Goal: Information Seeking & Learning: Compare options

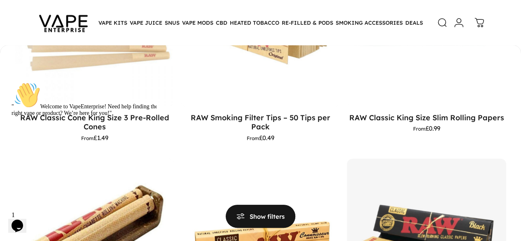
scroll to position [187, 0]
drag, startPoint x: 82, startPoint y: 115, endPoint x: 19, endPoint y: 115, distance: 63.0
click at [19, 115] on div "" Welcome to VapeEnterprise! Need help finding the right vape or product? We’re…" at bounding box center [86, 99] width 148 height 35
drag, startPoint x: 19, startPoint y: 115, endPoint x: 116, endPoint y: 132, distance: 98.0
click at [116, 117] on div "" Welcome to VapeEnterprise! Need help finding the right vape or product? We’re…" at bounding box center [86, 99] width 148 height 35
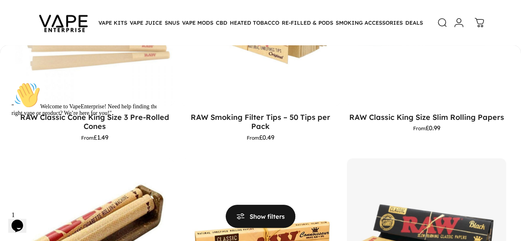
drag, startPoint x: 26, startPoint y: 124, endPoint x: 94, endPoint y: 123, distance: 68.8
click at [96, 117] on div "" Welcome to VapeEnterprise! Need help finding the right vape or product? We’re…" at bounding box center [86, 99] width 148 height 35
drag, startPoint x: 93, startPoint y: 122, endPoint x: 17, endPoint y: 142, distance: 78.3
click at [12, 82] on icon "Chat attention grabber" at bounding box center [12, 82] width 0 height 0
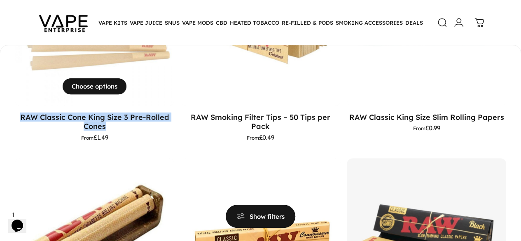
drag, startPoint x: 23, startPoint y: 115, endPoint x: 110, endPoint y: 124, distance: 87.4
click at [110, 124] on p "RAW Classic Cone King Size 3 Pre-Rolled Cones" at bounding box center [94, 121] width 159 height 19
copy link "RAW Classic Cone King Size 3 Pre-Rolled Cones"
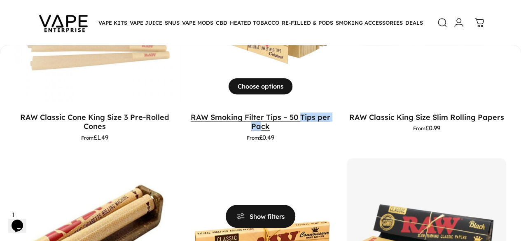
drag, startPoint x: 152, startPoint y: 120, endPoint x: 216, endPoint y: 117, distance: 63.5
click at [216, 117] on p "RAW Smoking Filter Tips – 50 Tips per Pack" at bounding box center [260, 121] width 159 height 19
drag, startPoint x: 144, startPoint y: 133, endPoint x: 143, endPoint y: 114, distance: 19.8
click at [181, 114] on div "RAW Smoking Filter Tips – 50 Tips per Pack From £0.49" at bounding box center [260, 126] width 159 height 28
copy p "RAW Smoking Filter Tips – 50 Tips per Pack"
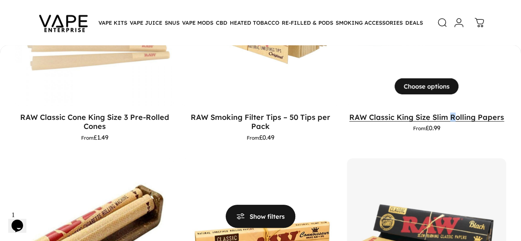
drag, startPoint x: 276, startPoint y: 126, endPoint x: 298, endPoint y: 122, distance: 23.2
click at [347, 122] on div "RAW Classic King Size Slim Rolling Papers From £0.99" at bounding box center [426, 121] width 159 height 19
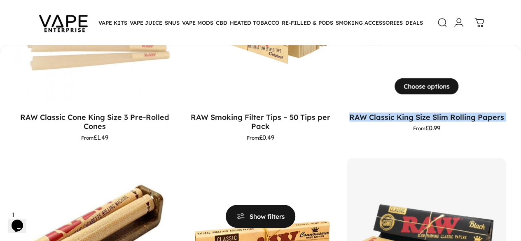
drag, startPoint x: 295, startPoint y: 131, endPoint x: 270, endPoint y: 107, distance: 34.7
click at [347, 112] on div "RAW Classic King Size Slim Rolling Papers From £0.99" at bounding box center [426, 121] width 159 height 19
copy p "RAW Classic King Size Slim Rolling Papers"
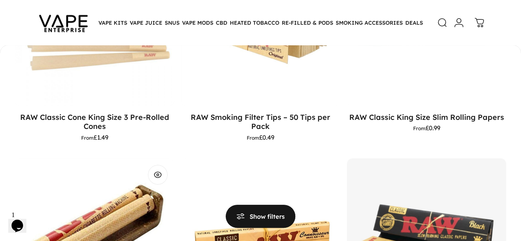
drag, startPoint x: 392, startPoint y: 124, endPoint x: 415, endPoint y: 125, distance: 23.5
drag, startPoint x: 414, startPoint y: 130, endPoint x: 388, endPoint y: 111, distance: 31.9
copy p "RAW Hemp Plastic Cigarette Rolling Machine"
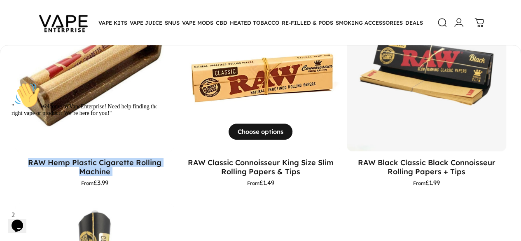
scroll to position [355, 0]
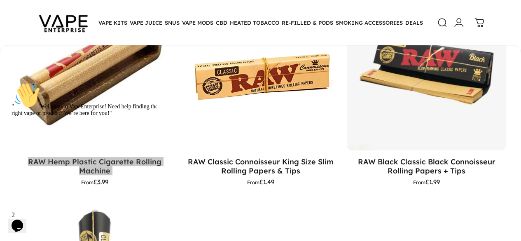
drag, startPoint x: 30, startPoint y: 133, endPoint x: 22, endPoint y: 108, distance: 25.8
click at [22, 108] on div "" Welcome to VapeEnterprise! Need help finding the right vape or product? We’re…" at bounding box center [86, 99] width 148 height 35
drag, startPoint x: 37, startPoint y: 132, endPoint x: 26, endPoint y: 110, distance: 24.9
click at [26, 110] on div "" Welcome to VapeEnterprise! Need help finding the right vape or product? We’re…" at bounding box center [86, 99] width 148 height 35
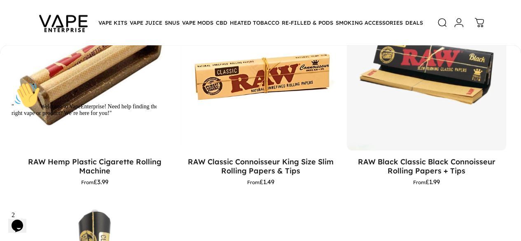
click at [157, 162] on div "**********" at bounding box center [260, 106] width 521 height 686
click at [12, 82] on icon "Chat attention grabber" at bounding box center [12, 82] width 0 height 0
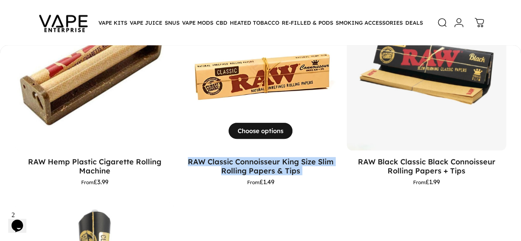
drag, startPoint x: 53, startPoint y: 136, endPoint x: 20, endPoint y: 110, distance: 41.7
click at [181, 150] on div "RAW Classic Connoisseur King Size Slim Rolling Papers & Tips From £1.49" at bounding box center [260, 173] width 159 height 46
copy p "RAW Classic Connoisseur King Size Slim Rolling Papers & Tips"
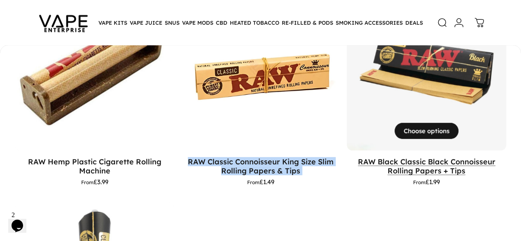
click at [358, 157] on link "RAW Black Classic Black Connoisseur Rolling Papers + Tips" at bounding box center [427, 166] width 138 height 18
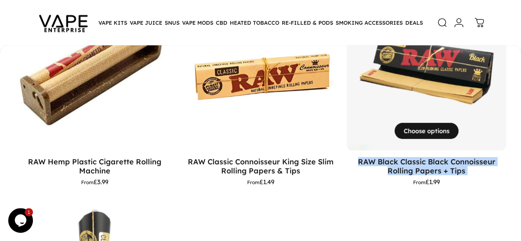
drag, startPoint x: 185, startPoint y: 137, endPoint x: 152, endPoint y: 113, distance: 40.4
click at [347, 157] on div "RAW Black Classic Black Connoisseur Rolling Papers + Tips From £1.99" at bounding box center [426, 171] width 159 height 28
copy p "RAW Black Classic Black Connoisseur Rolling Papers + Tips"
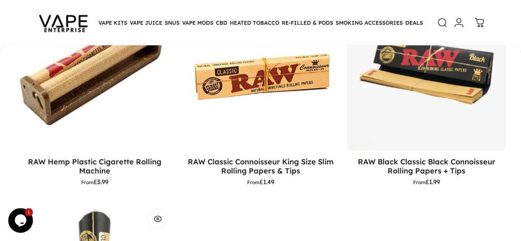
drag, startPoint x: 289, startPoint y: 136, endPoint x: 265, endPoint y: 112, distance: 32.9
copy p "RAW Classic Black Cones King Size 3 Pre-Rolled Cones"
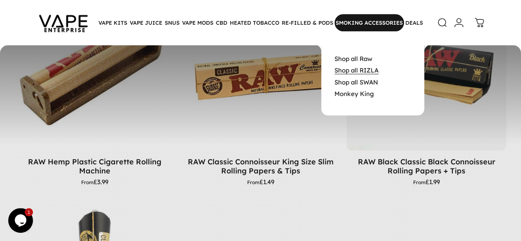
click at [366, 71] on link "Shop all RIZLA" at bounding box center [356, 70] width 44 height 8
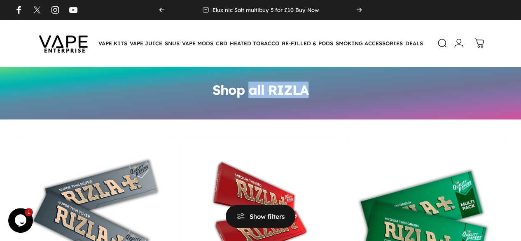
drag, startPoint x: 248, startPoint y: 90, endPoint x: 312, endPoint y: 90, distance: 64.3
click at [312, 90] on div "Shop all RIZLA" at bounding box center [260, 93] width 112 height 36
copy h1 "all RIZLA"
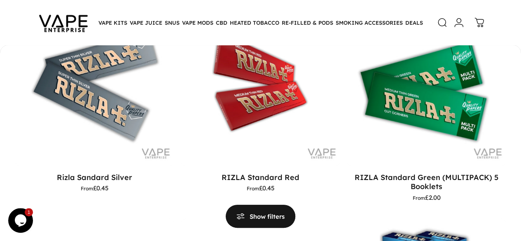
scroll to position [128, 0]
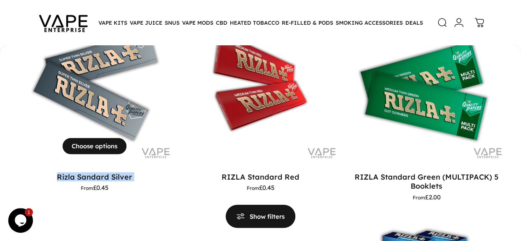
drag, startPoint x: 50, startPoint y: 181, endPoint x: 37, endPoint y: 171, distance: 16.7
click at [37, 172] on div "Rizla Sandard Silver From £0.45" at bounding box center [94, 181] width 159 height 19
copy p "Rizla Sandard Silver"
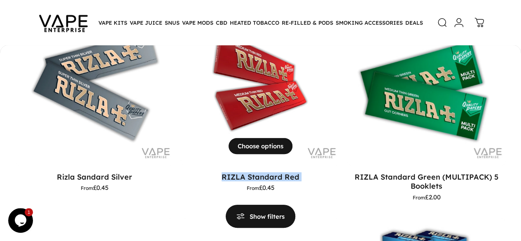
drag, startPoint x: 168, startPoint y: 179, endPoint x: 160, endPoint y: 170, distance: 11.7
click at [181, 172] on div "RIZLA Standard Red From £0.45" at bounding box center [260, 181] width 159 height 19
copy p "RIZLA Standard Red"
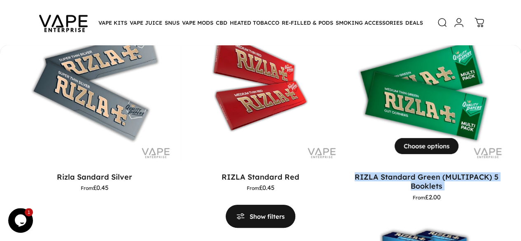
drag, startPoint x: 277, startPoint y: 197, endPoint x: 277, endPoint y: 164, distance: 32.5
click at [347, 166] on div "RIZLA Standard Green (MULTIPACK) 5 Booklets From £2.00" at bounding box center [426, 189] width 159 height 46
copy p "RIZLA Standard Green (MULTIPACK) 5 Booklets"
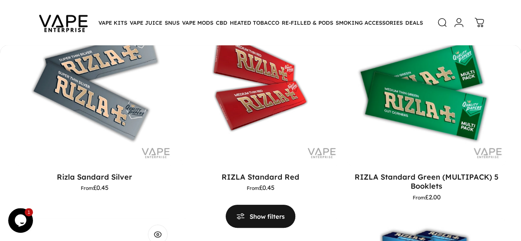
drag, startPoint x: 400, startPoint y: 179, endPoint x: 401, endPoint y: 168, distance: 11.2
copy p "RIZLA Standard Green"
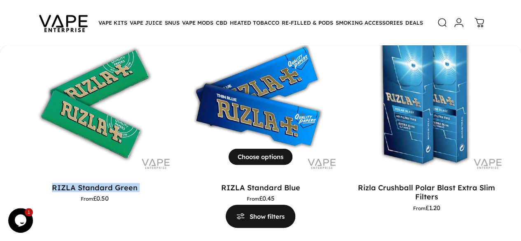
scroll to position [330, 0]
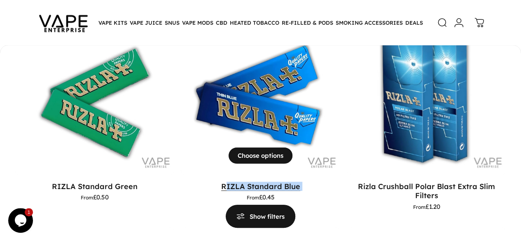
drag, startPoint x: 30, startPoint y: 145, endPoint x: 42, endPoint y: 135, distance: 15.5
click at [181, 182] on div "RIZLA Standard Blue From £0.45" at bounding box center [260, 191] width 159 height 19
click at [181, 175] on div "RIZLA Standard Blue From £0.45" at bounding box center [260, 193] width 159 height 36
drag, startPoint x: 35, startPoint y: 147, endPoint x: 37, endPoint y: 131, distance: 16.2
click at [181, 175] on div "RIZLA Standard Blue From £0.45" at bounding box center [260, 193] width 159 height 36
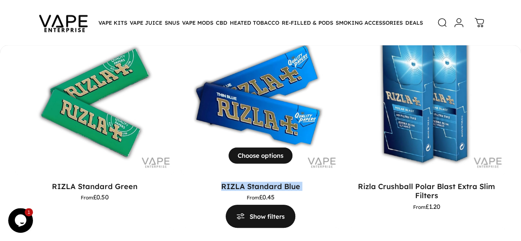
copy p "RIZLA Standard Blue"
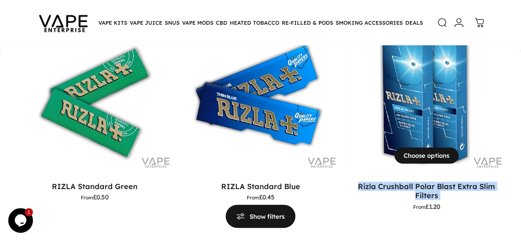
drag, startPoint x: 166, startPoint y: 156, endPoint x: 150, endPoint y: 138, distance: 24.8
click at [347, 182] on div "Rizla Crushball Polar Blast Extra Slim Filters From £1.20" at bounding box center [426, 196] width 159 height 28
copy p "Rizla Crushball Polar Blast Extra Slim Filters"
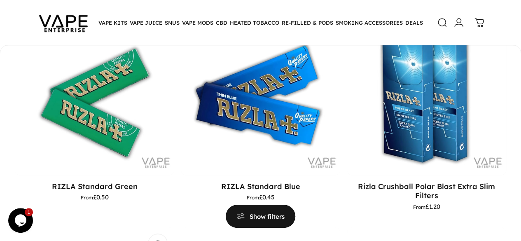
drag, startPoint x: 285, startPoint y: 154, endPoint x: 266, endPoint y: 136, distance: 26.8
copy p "Rizla King Size Silver Combi Rolling Papers + Tips"
drag, startPoint x: 395, startPoint y: 149, endPoint x: 395, endPoint y: 135, distance: 13.6
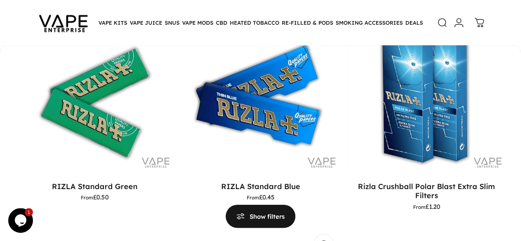
drag, startPoint x: 427, startPoint y: 151, endPoint x: 391, endPoint y: 143, distance: 36.4
drag, startPoint x: 462, startPoint y: 151, endPoint x: 390, endPoint y: 138, distance: 73.2
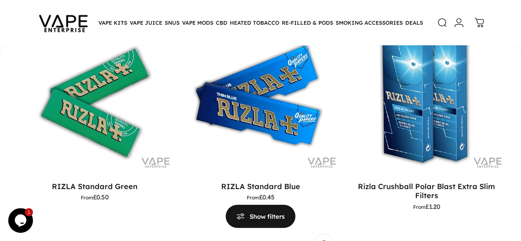
copy link "RIZLA King Size Red Rolling Paper"
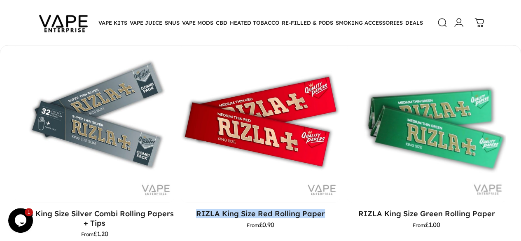
scroll to position [522, 0]
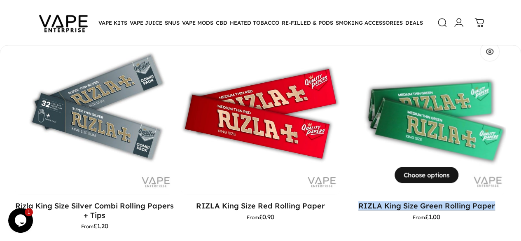
drag, startPoint x: 101, startPoint y: 125, endPoint x: 22, endPoint y: 112, distance: 79.4
click at [347, 201] on p "RIZLA King Size Green Rolling Paper" at bounding box center [426, 205] width 159 height 9
copy link "RIZLA King Size Green Rolling Paper"
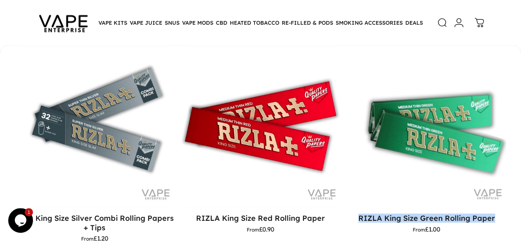
scroll to position [511, 0]
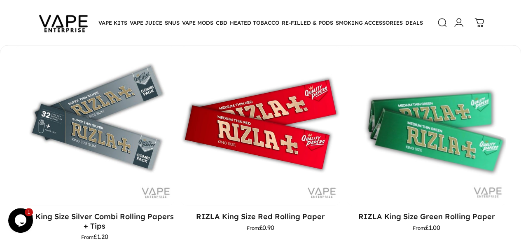
drag, startPoint x: 176, startPoint y: 139, endPoint x: 156, endPoint y: 123, distance: 25.8
drag, startPoint x: 229, startPoint y: 135, endPoint x: 154, endPoint y: 126, distance: 75.1
drag, startPoint x: 299, startPoint y: 142, endPoint x: 274, endPoint y: 123, distance: 31.4
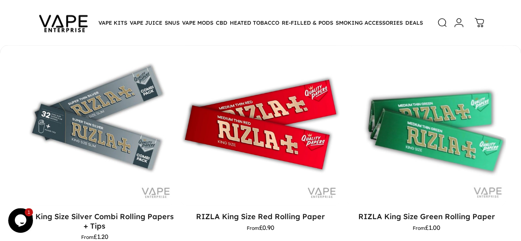
drag, startPoint x: 400, startPoint y: 139, endPoint x: 391, endPoint y: 122, distance: 19.9
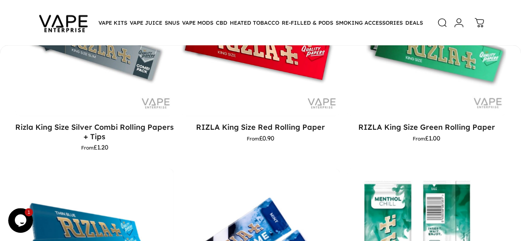
scroll to position [604, 0]
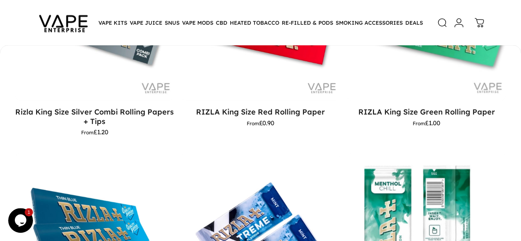
scroll to position [617, 0]
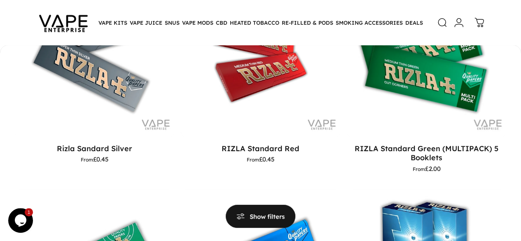
scroll to position [0, 0]
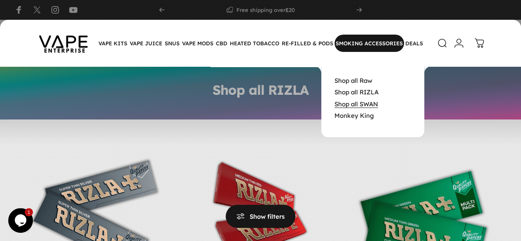
click at [372, 107] on link "Shop all SWAN" at bounding box center [356, 104] width 44 height 8
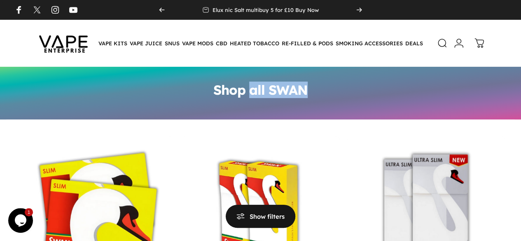
drag, startPoint x: 250, startPoint y: 90, endPoint x: 315, endPoint y: 89, distance: 65.1
click at [315, 89] on div "Shop all SWAN" at bounding box center [260, 93] width 111 height 36
copy h1 "all SWAN"
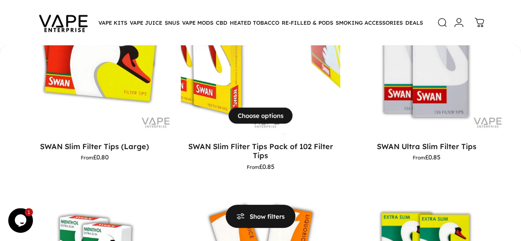
scroll to position [159, 0]
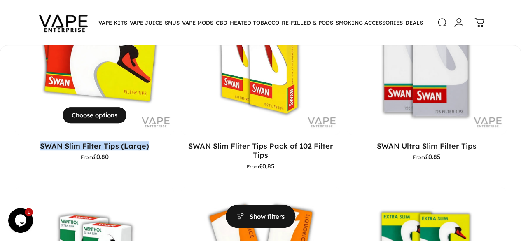
drag, startPoint x: 17, startPoint y: 143, endPoint x: 133, endPoint y: 142, distance: 115.4
copy link "SWAN Slim Filter Tips (Large)"
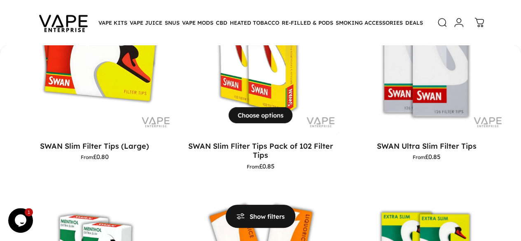
drag, startPoint x: 146, startPoint y: 145, endPoint x: 163, endPoint y: 148, distance: 17.1
click at [181, 148] on p "SWAN Slim Fliter Tips Pack of 102 Filter Tips" at bounding box center [260, 150] width 159 height 19
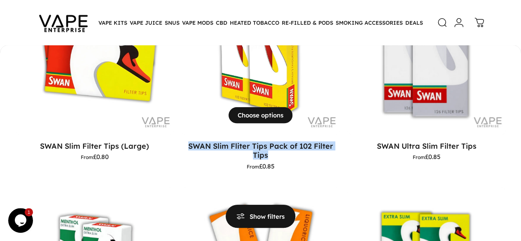
drag, startPoint x: 232, startPoint y: 149, endPoint x: 145, endPoint y: 140, distance: 87.3
click at [181, 141] on p "SWAN Slim Fliter Tips Pack of 102 Filter Tips" at bounding box center [260, 150] width 159 height 19
copy link "SWAN Slim Fliter Tips Pack of 102 Filter Tips"
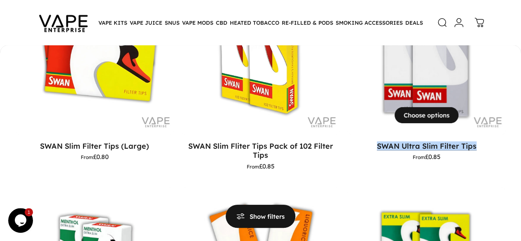
drag, startPoint x: 372, startPoint y: 145, endPoint x: 273, endPoint y: 137, distance: 99.6
click at [347, 141] on p "SWAN Ultra Slim Filter Tips" at bounding box center [426, 145] width 159 height 9
copy link "SWAN Ultra Slim Filter Tips"
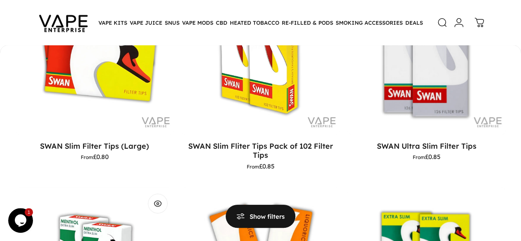
drag, startPoint x: 403, startPoint y: 152, endPoint x: 396, endPoint y: 141, distance: 12.9
copy p "SWAN Menthol Extra Slim"
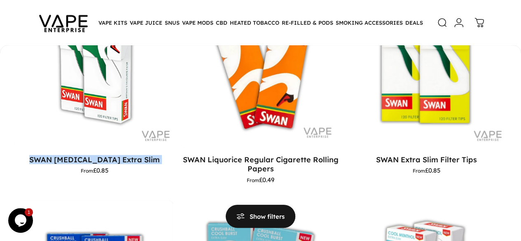
scroll to position [357, 0]
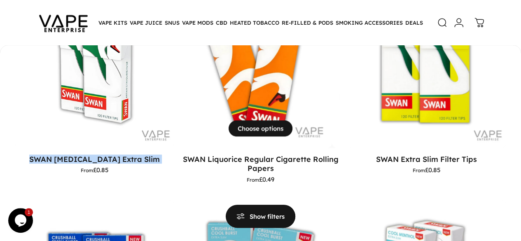
drag, startPoint x: 129, startPoint y: 126, endPoint x: 25, endPoint y: 111, distance: 104.4
click at [181, 154] on div "SWAN Liquorice Regular Cigarette Rolling Papers From £0.49" at bounding box center [260, 168] width 159 height 28
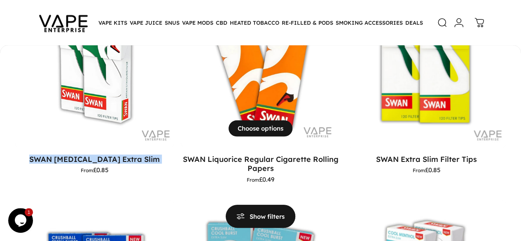
click at [181, 148] on div "SWAN Liquorice Regular Cigarette Rolling Papers From £0.49" at bounding box center [260, 171] width 159 height 46
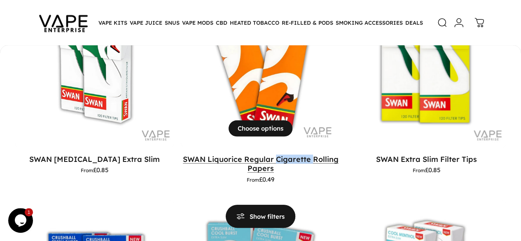
drag, startPoint x: 30, startPoint y: 125, endPoint x: 68, endPoint y: 115, distance: 39.6
click at [181, 154] on div "SWAN Liquorice Regular Cigarette Rolling Papers From £0.49" at bounding box center [260, 168] width 159 height 28
drag, startPoint x: 125, startPoint y: 122, endPoint x: 33, endPoint y: 108, distance: 93.7
click at [181, 154] on p "SWAN Liquorice Regular Cigarette Rolling Papers" at bounding box center [260, 163] width 159 height 19
copy link "SWAN Liquorice Regular Cigarette Rolling Papers"
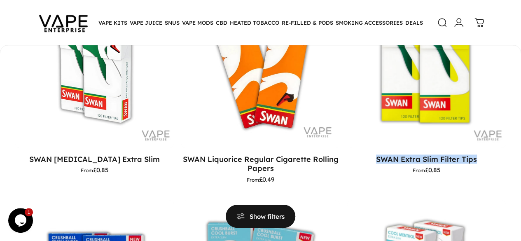
drag, startPoint x: 255, startPoint y: 112, endPoint x: 141, endPoint y: 104, distance: 114.0
click at [141, 104] on motion-list "View Choose options SWAN Slim Filter Tips (Large) From £0.80 View From" at bounding box center [260, 86] width 491 height 619
copy link "SWAN Extra Slim Filter Tips"
drag, startPoint x: 379, startPoint y: 114, endPoint x: 266, endPoint y: 112, distance: 112.9
click at [266, 112] on motion-list "View Choose options SWAN Slim Filter Tips (Large) From £0.80 View From" at bounding box center [260, 86] width 491 height 619
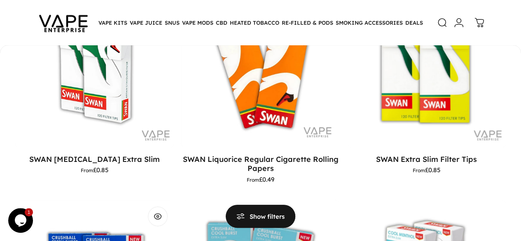
copy link "SWAN Crushball Fresh burst"
drag, startPoint x: 476, startPoint y: 124, endPoint x: 391, endPoint y: 111, distance: 85.9
copy link "SWAN Crushball Cool burst Extra slim"
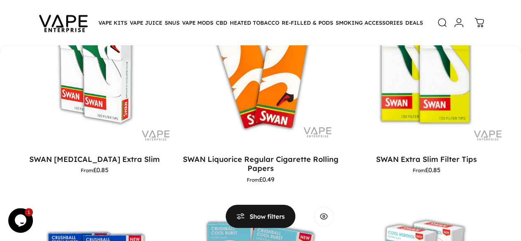
drag, startPoint x: 464, startPoint y: 122, endPoint x: 392, endPoint y: 110, distance: 72.6
copy link "SWAN Crushball Cool burst Extra slim"
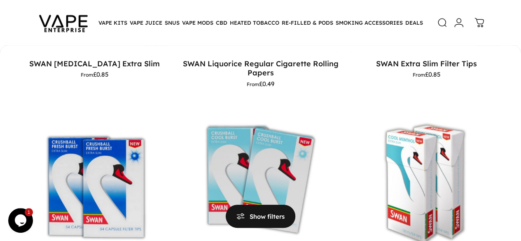
scroll to position [453, 0]
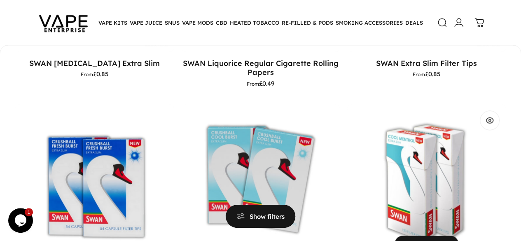
drag, startPoint x: 136, startPoint y: 182, endPoint x: 22, endPoint y: 178, distance: 113.7
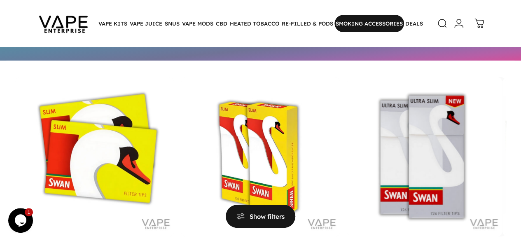
scroll to position [59, 0]
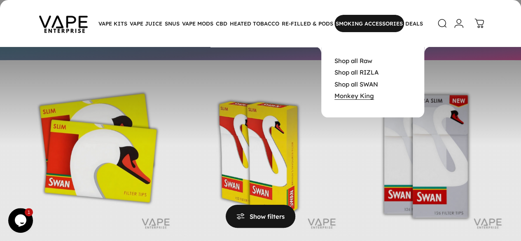
click at [361, 99] on link "Monkey King" at bounding box center [354, 96] width 40 height 8
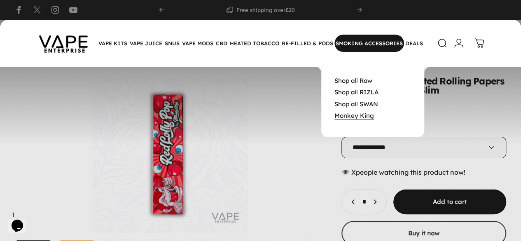
click at [355, 119] on link "Monkey King" at bounding box center [354, 116] width 40 height 8
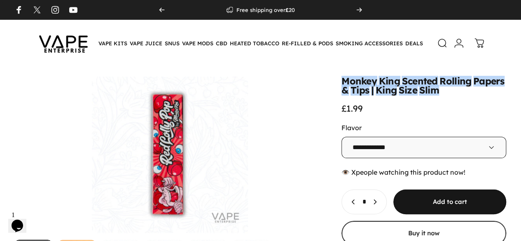
drag, startPoint x: 271, startPoint y: 79, endPoint x: 342, endPoint y: 91, distance: 71.9
click at [342, 91] on div "**********" at bounding box center [260, 177] width 491 height 200
copy split-words "Monkey King Scented Rolling Papers & Tips | King Size Slim"
